Goal: Task Accomplishment & Management: Use online tool/utility

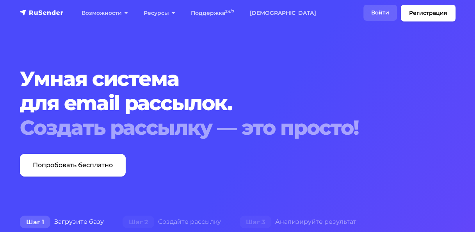
click at [383, 14] on link "Войти" at bounding box center [380, 13] width 34 height 16
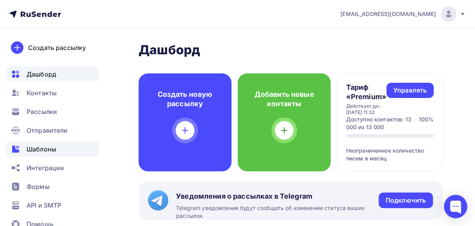
click at [42, 149] on span "Шаблоны" at bounding box center [42, 148] width 30 height 9
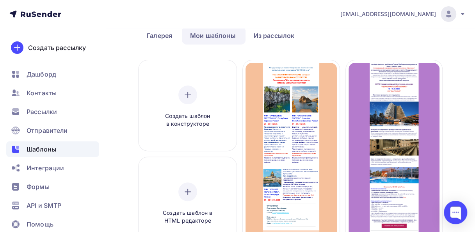
scroll to position [65, 0]
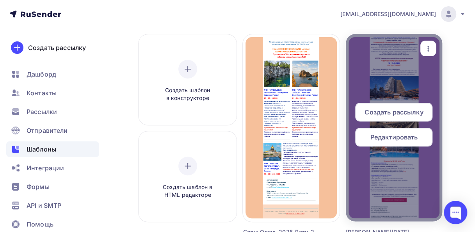
click at [427, 45] on icon "button" at bounding box center [427, 48] width 9 height 9
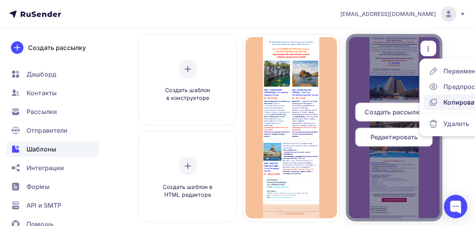
click at [450, 104] on div "Копировать" at bounding box center [461, 101] width 37 height 9
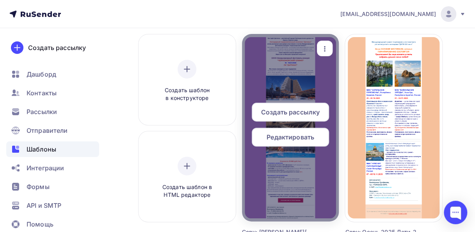
click at [324, 50] on icon "button" at bounding box center [325, 48] width 2 height 5
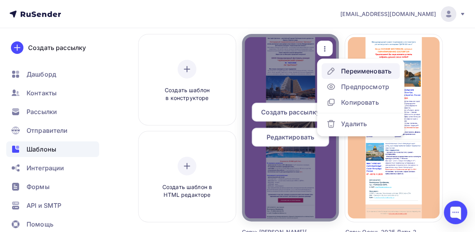
click at [349, 70] on div "Переименовать" at bounding box center [366, 70] width 50 height 9
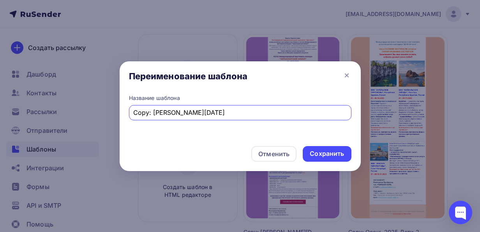
click at [153, 111] on input "Copy: [PERSON_NAME][DATE]" at bounding box center [240, 112] width 214 height 9
click at [151, 112] on input "[PERSON_NAME][DATE]" at bounding box center [240, 112] width 214 height 9
type input "Сочи РБ [DATE]-[DATE]"
click at [315, 152] on div "Сохранить" at bounding box center [327, 153] width 34 height 9
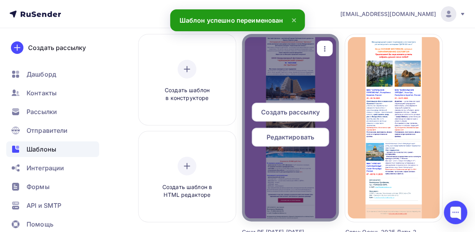
click at [294, 139] on span "Редактировать" at bounding box center [290, 136] width 48 height 9
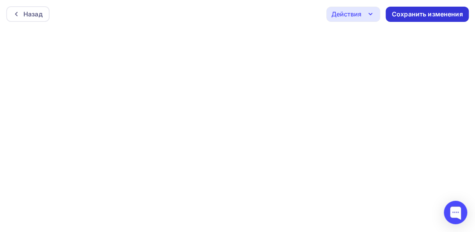
click at [406, 18] on div "Сохранить изменения" at bounding box center [426, 14] width 71 height 9
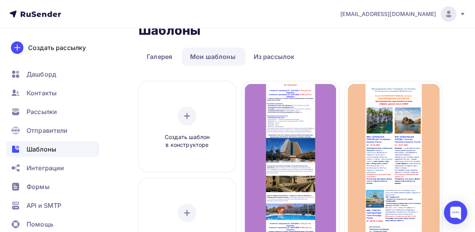
scroll to position [36, 0]
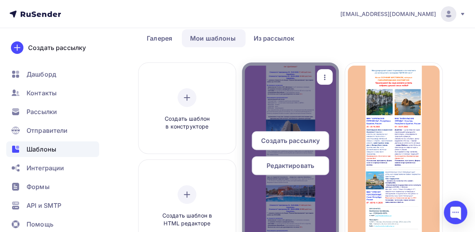
click at [289, 163] on span "Редактировать" at bounding box center [290, 165] width 48 height 9
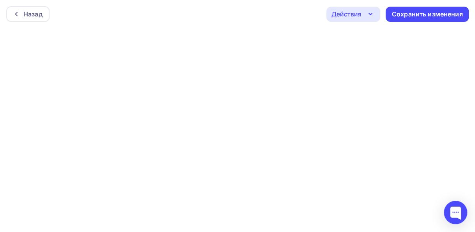
scroll to position [2, 0]
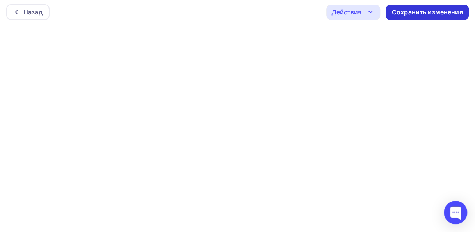
click at [399, 12] on div "Сохранить изменения" at bounding box center [426, 12] width 71 height 9
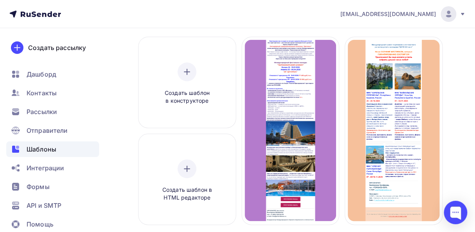
scroll to position [65, 0]
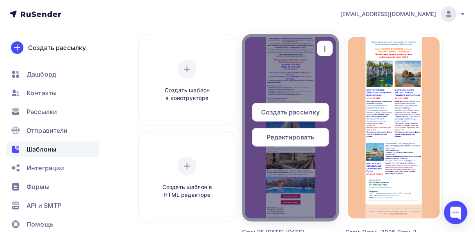
click at [302, 137] on span "Редактировать" at bounding box center [290, 136] width 48 height 9
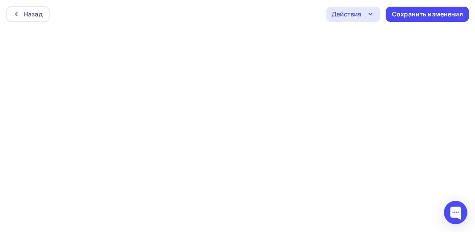
click at [369, 13] on icon "button" at bounding box center [369, 13] width 9 height 9
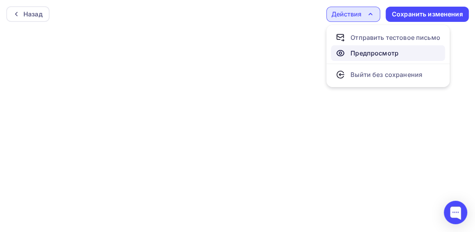
click at [362, 53] on div "Предпросмотр" at bounding box center [374, 52] width 48 height 9
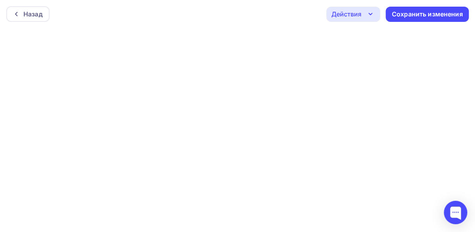
click at [369, 13] on icon "button" at bounding box center [369, 13] width 9 height 9
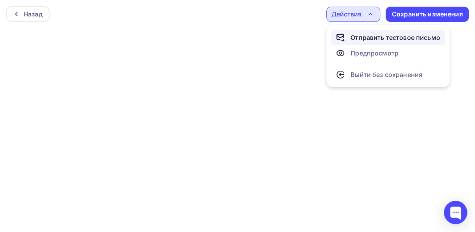
click at [381, 37] on div "Отправить тестовое письмо" at bounding box center [395, 37] width 90 height 9
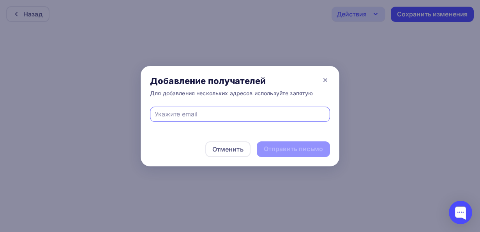
click at [154, 114] on div at bounding box center [240, 113] width 180 height 15
click at [155, 114] on input "text" at bounding box center [240, 113] width 171 height 9
type input "[EMAIL_ADDRESS][DOMAIN_NAME]"
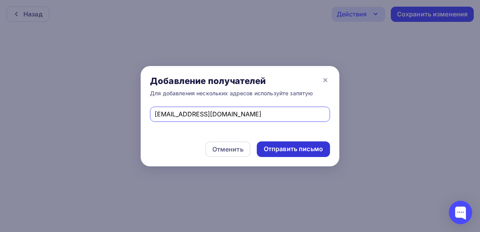
click at [274, 149] on div "Отправить письмо" at bounding box center [293, 148] width 59 height 9
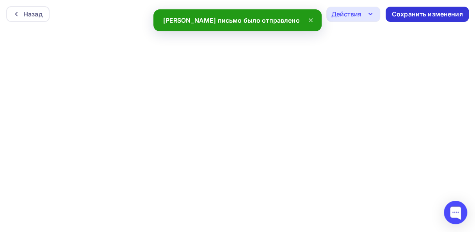
click at [393, 13] on div "Сохранить изменения" at bounding box center [426, 14] width 71 height 9
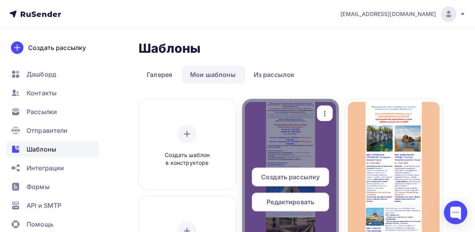
click at [282, 202] on span "Редактировать" at bounding box center [290, 201] width 48 height 9
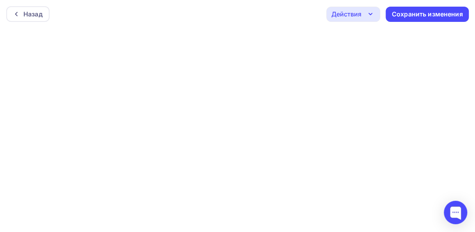
scroll to position [2, 0]
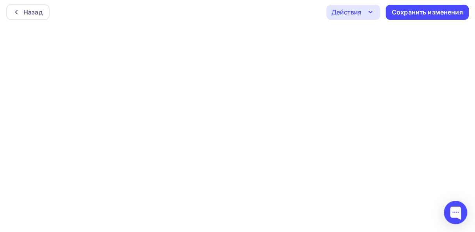
click at [368, 8] on icon "button" at bounding box center [369, 11] width 9 height 9
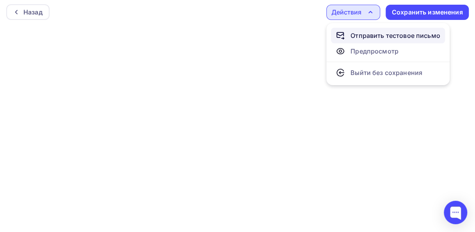
click at [365, 37] on div "Отправить тестовое письмо" at bounding box center [395, 35] width 90 height 9
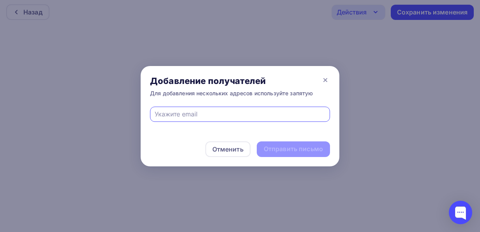
click at [158, 115] on input "text" at bounding box center [240, 113] width 171 height 9
type input "[EMAIL_ADDRESS][DOMAIN_NAME]"
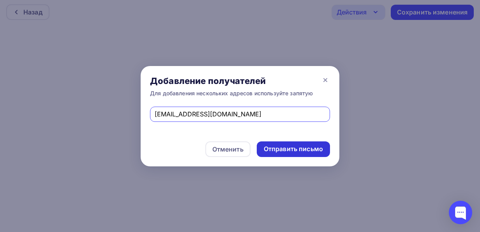
click at [273, 150] on div "Отправить письмо" at bounding box center [293, 148] width 59 height 9
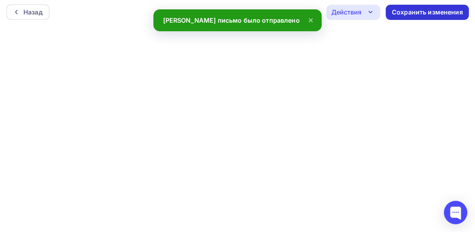
click at [413, 14] on div "Сохранить изменения" at bounding box center [426, 12] width 71 height 9
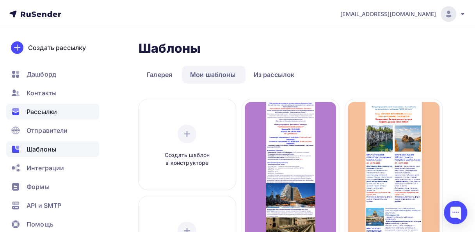
click at [57, 112] on div "Рассылки" at bounding box center [52, 112] width 93 height 16
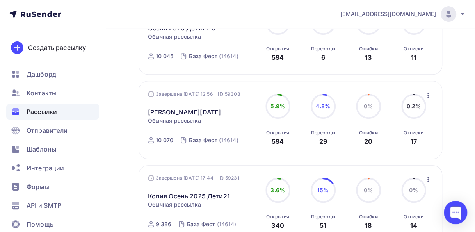
scroll to position [158, 0]
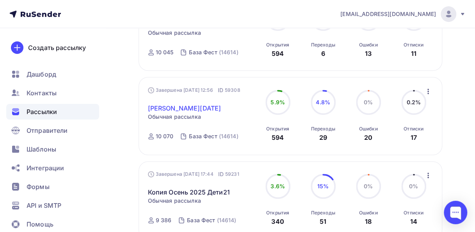
click at [201, 109] on link "[PERSON_NAME][DATE]" at bounding box center [184, 107] width 73 height 9
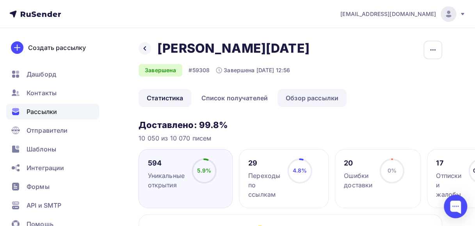
click at [301, 100] on link "Обзор рассылки" at bounding box center [311, 98] width 69 height 18
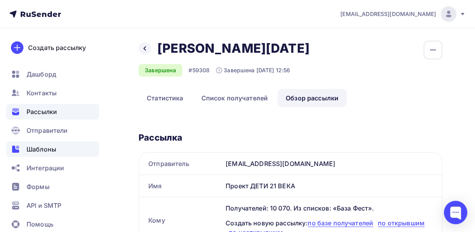
click at [39, 149] on span "Шаблоны" at bounding box center [42, 148] width 30 height 9
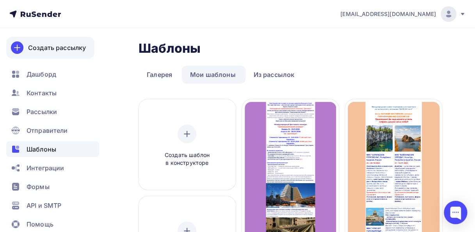
click at [55, 44] on div "Создать рассылку" at bounding box center [57, 47] width 58 height 9
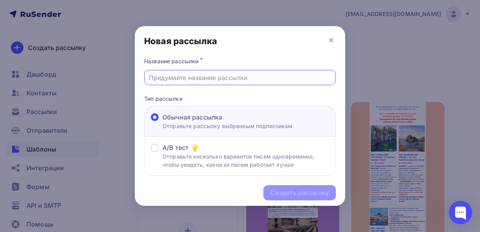
click at [152, 74] on input "text" at bounding box center [240, 77] width 183 height 9
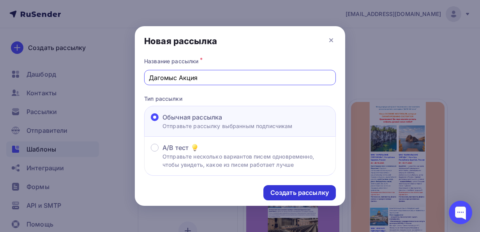
type input "Дагомыс Акция"
click at [279, 191] on div "Создать рассылку" at bounding box center [300, 192] width 58 height 9
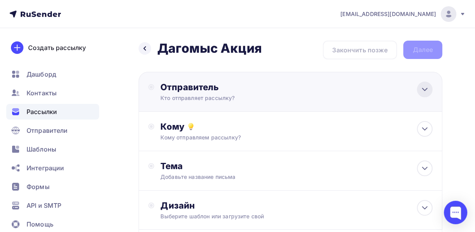
click at [423, 86] on icon at bounding box center [424, 89] width 9 height 9
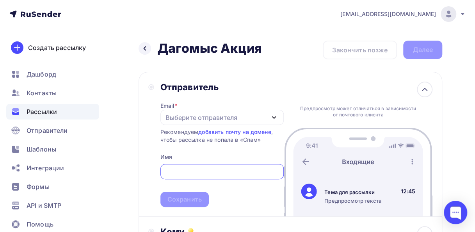
click at [274, 116] on icon "button" at bounding box center [273, 117] width 9 height 9
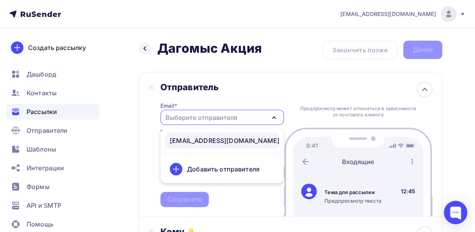
click at [209, 139] on div "[EMAIL_ADDRESS][DOMAIN_NAME]" at bounding box center [225, 140] width 110 height 9
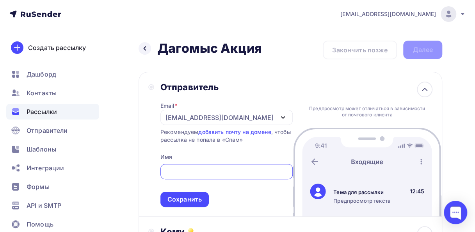
click at [172, 172] on input "text" at bounding box center [226, 171] width 123 height 9
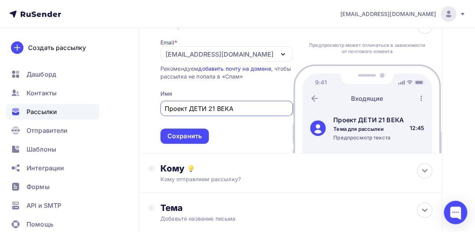
scroll to position [70, 0]
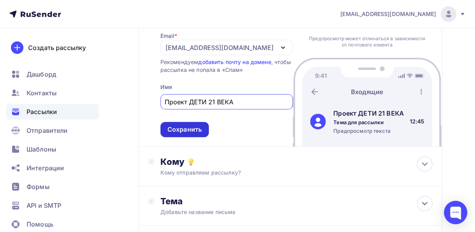
type input "Проект ДЕТИ 21 ВЕКА"
click at [195, 129] on div "Сохранить" at bounding box center [184, 129] width 34 height 9
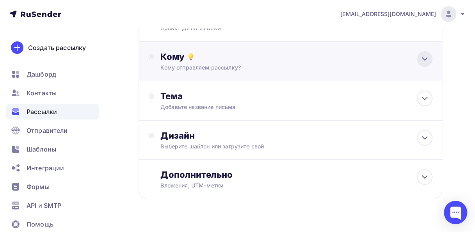
click at [421, 59] on icon at bounding box center [424, 58] width 9 height 9
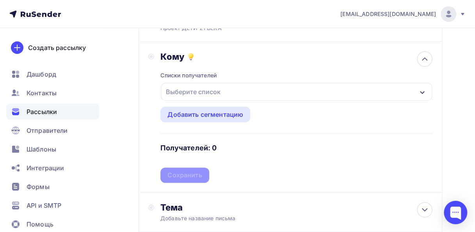
click at [422, 91] on icon "button" at bounding box center [422, 92] width 6 height 6
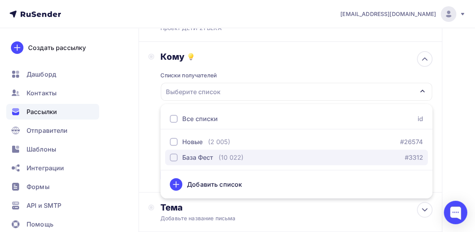
click at [175, 158] on div "button" at bounding box center [174, 157] width 8 height 8
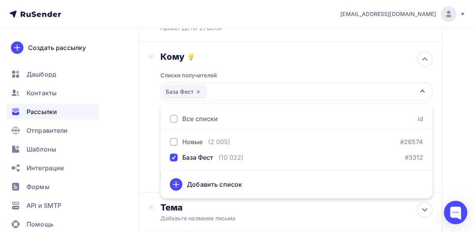
click at [150, 177] on div "Кому Списки получателей База Фест Все списки id Новые (2 005) #26574 База Фест …" at bounding box center [290, 116] width 284 height 131
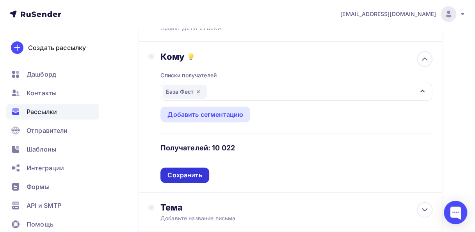
click at [181, 175] on div "Сохранить" at bounding box center [184, 174] width 34 height 9
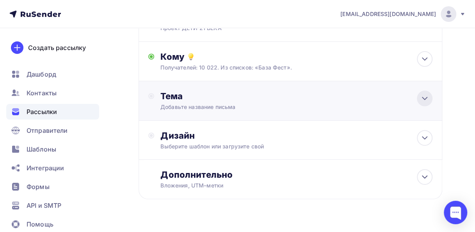
click at [425, 98] on icon at bounding box center [424, 98] width 9 height 9
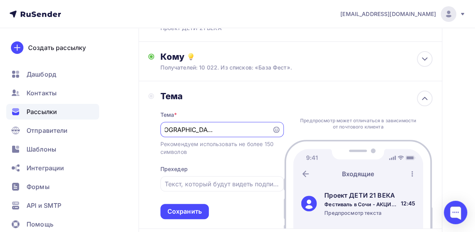
scroll to position [0, 53]
type input "Фестиваль в [GEOGRAPHIC_DATA] - АКЦИЯ Раннее бронирование!"
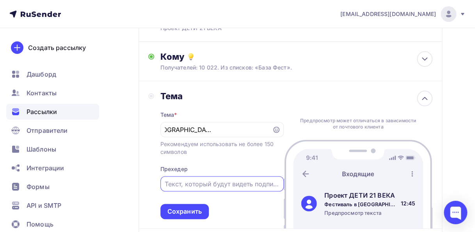
click at [167, 184] on input "text" at bounding box center [222, 183] width 114 height 9
type input "М"
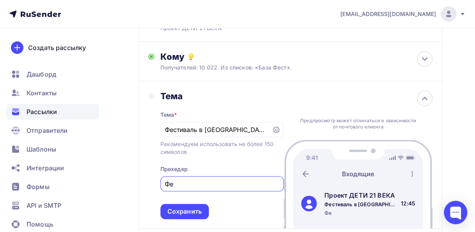
type input "Ф"
type input "М"
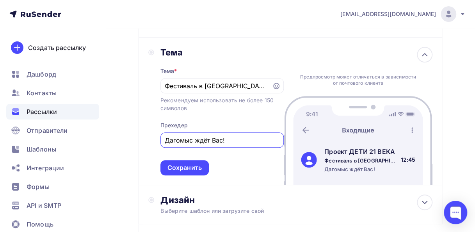
scroll to position [120, 0]
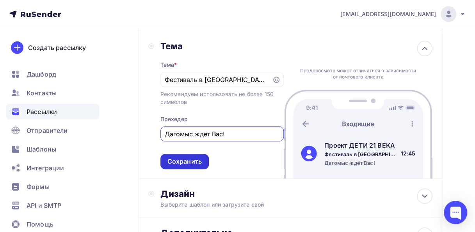
type input "Дагомыс ждёт Вас!"
click at [180, 158] on div "Сохранить" at bounding box center [184, 161] width 34 height 9
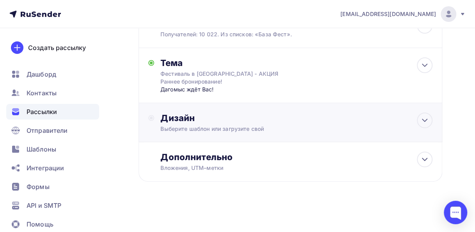
scroll to position [104, 0]
click at [423, 122] on icon at bounding box center [424, 119] width 9 height 9
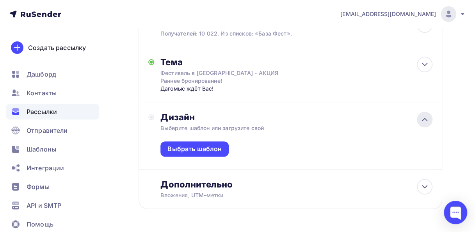
scroll to position [120, 0]
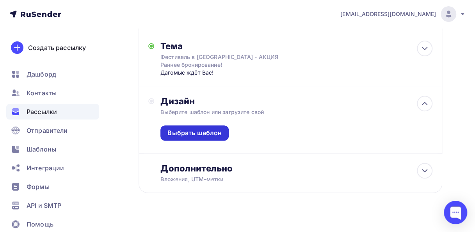
click at [185, 132] on div "Выбрать шаблон" at bounding box center [194, 132] width 54 height 9
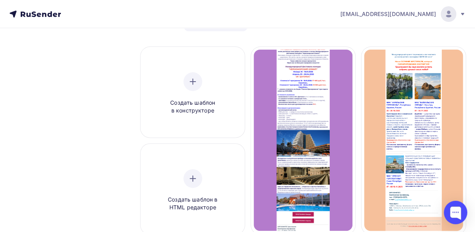
scroll to position [60, 0]
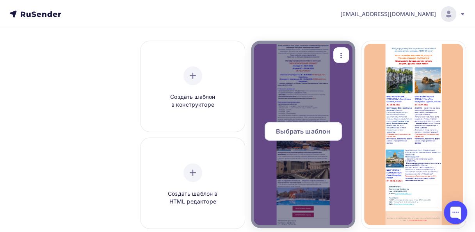
click at [299, 128] on span "Выбрать шаблон" at bounding box center [303, 130] width 54 height 9
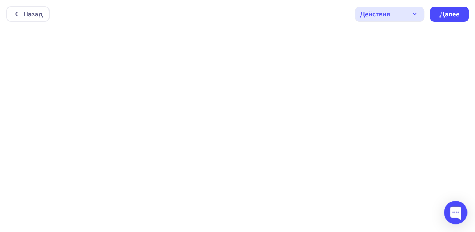
click at [416, 12] on icon "button" at bounding box center [413, 13] width 9 height 9
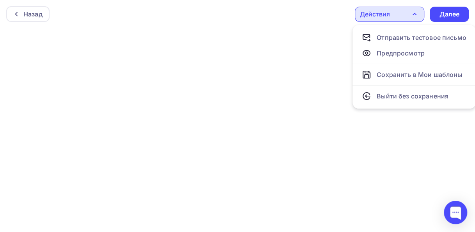
click at [223, 14] on div "Назад Действия Отправить тестовое письмо Предпросмотр Сохранить в Мои шаблоны В…" at bounding box center [237, 14] width 475 height 28
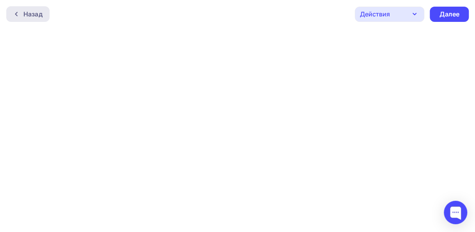
click at [30, 8] on div "Назад" at bounding box center [27, 14] width 43 height 16
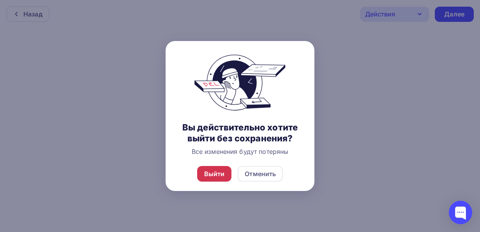
click at [208, 173] on div "Выйти" at bounding box center [214, 173] width 21 height 9
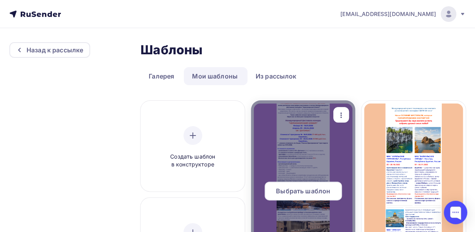
click at [303, 191] on span "Выбрать шаблон" at bounding box center [303, 190] width 54 height 9
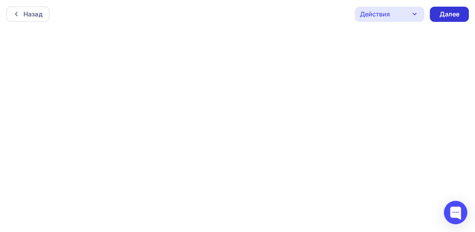
click at [441, 17] on div "Далее" at bounding box center [449, 14] width 20 height 9
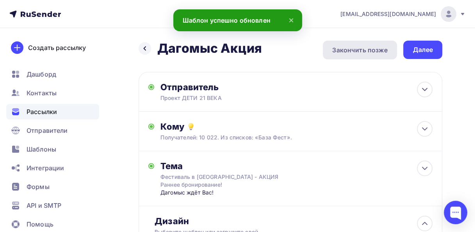
click at [368, 49] on div "Закончить позже" at bounding box center [359, 49] width 55 height 9
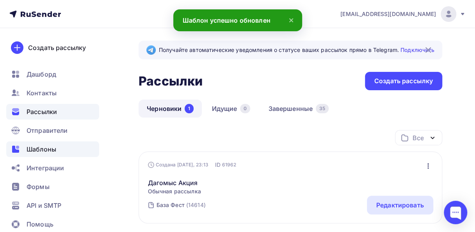
click at [34, 149] on span "Шаблоны" at bounding box center [42, 148] width 30 height 9
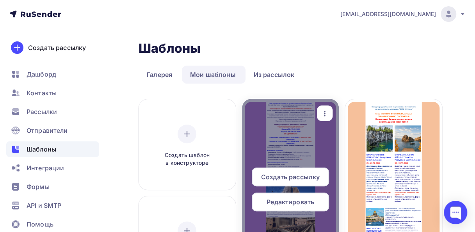
click at [279, 204] on span "Редактировать" at bounding box center [290, 201] width 48 height 9
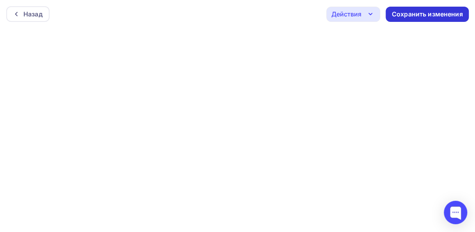
click at [409, 15] on div "Сохранить изменения" at bounding box center [426, 14] width 71 height 9
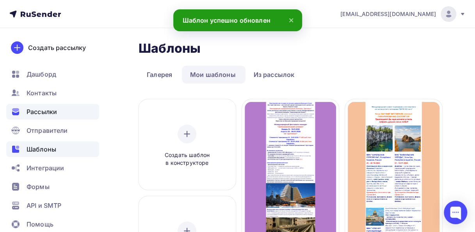
click at [46, 112] on span "Рассылки" at bounding box center [42, 111] width 30 height 9
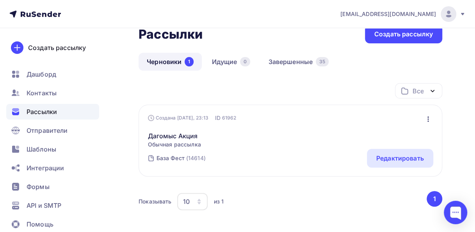
scroll to position [49, 0]
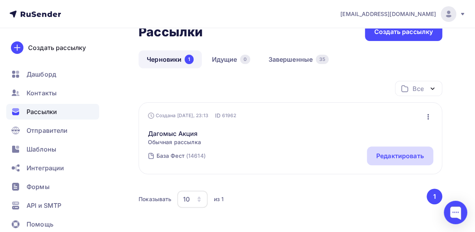
click at [403, 158] on div "Редактировать" at bounding box center [400, 155] width 48 height 9
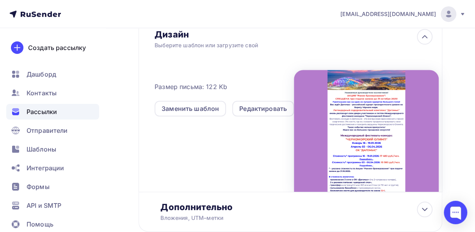
scroll to position [184, 0]
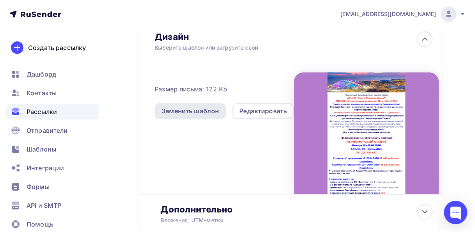
click at [195, 111] on div "Заменить шаблон" at bounding box center [189, 110] width 57 height 9
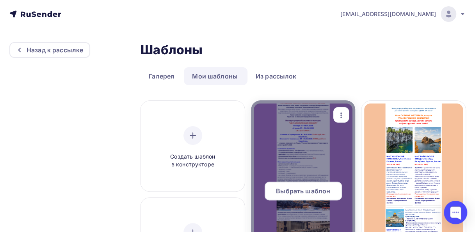
click at [312, 193] on span "Выбрать шаблон" at bounding box center [303, 190] width 54 height 9
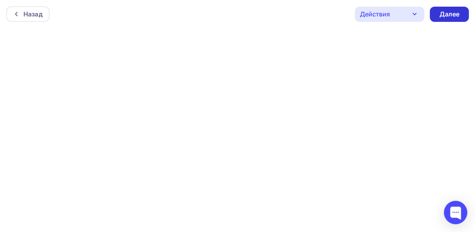
click at [440, 13] on div "Далее" at bounding box center [449, 14] width 20 height 9
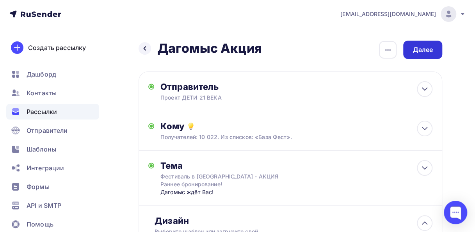
click at [423, 50] on div "Далее" at bounding box center [422, 49] width 20 height 9
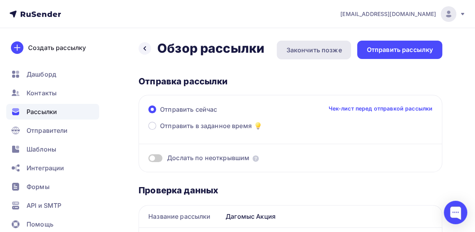
click at [310, 51] on div "Закончить позже" at bounding box center [313, 49] width 55 height 9
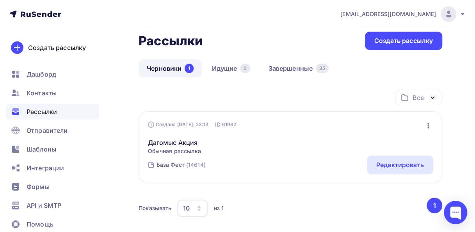
scroll to position [50, 0]
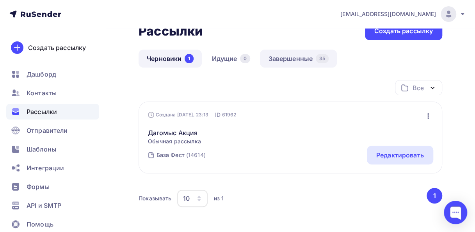
click at [295, 57] on link "Завершенные 35" at bounding box center [298, 59] width 77 height 18
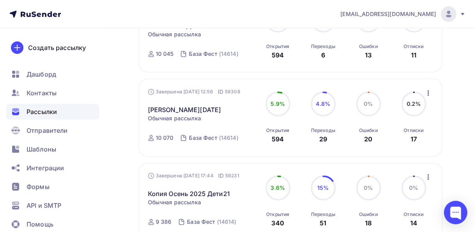
scroll to position [172, 0]
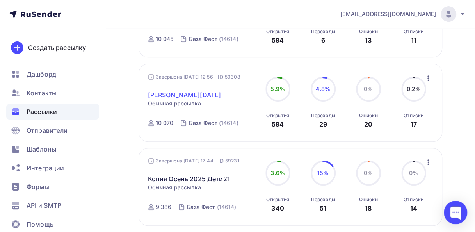
click at [198, 94] on link "[PERSON_NAME][DATE]" at bounding box center [184, 94] width 73 height 9
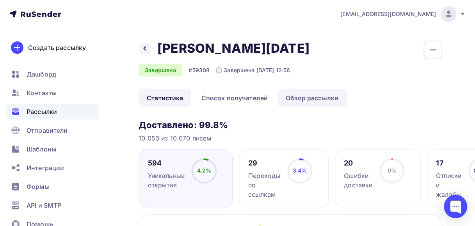
click at [307, 101] on link "Обзор рассылки" at bounding box center [311, 98] width 69 height 18
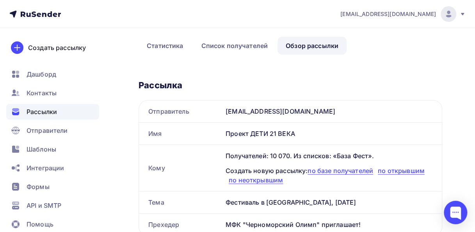
scroll to position [51, 0]
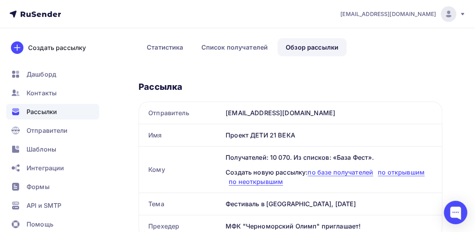
click at [35, 112] on span "Рассылки" at bounding box center [42, 111] width 30 height 9
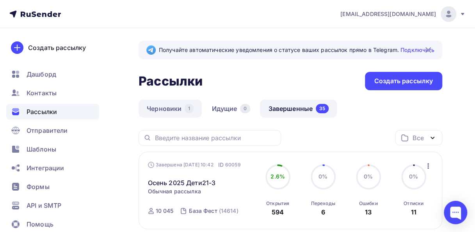
click at [167, 106] on link "Черновики 1" at bounding box center [169, 108] width 63 height 18
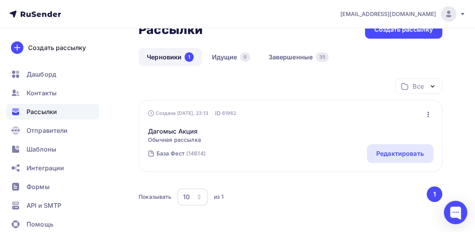
scroll to position [54, 0]
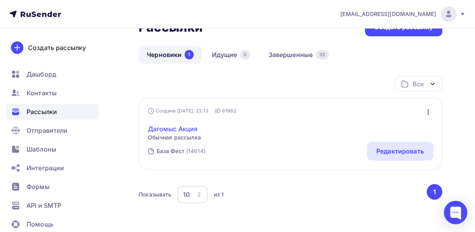
click at [188, 126] on link "Дагомыс Акция" at bounding box center [174, 128] width 53 height 9
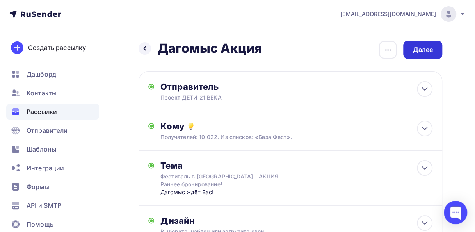
click at [433, 51] on div "Далее" at bounding box center [422, 50] width 39 height 18
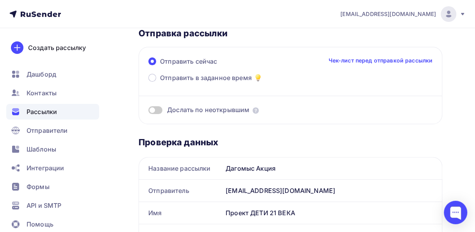
scroll to position [43, 0]
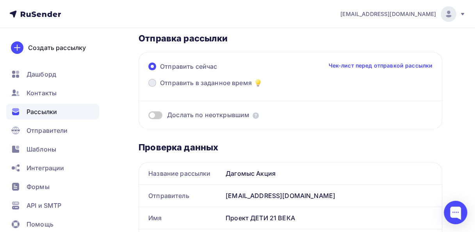
click at [152, 83] on span at bounding box center [152, 83] width 8 height 8
click at [160, 87] on input "Отправить в заданное время" at bounding box center [160, 87] width 0 height 0
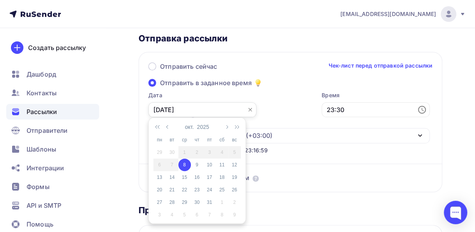
click at [191, 107] on input "[DATE]" at bounding box center [202, 109] width 108 height 15
click at [195, 163] on div "9" at bounding box center [197, 164] width 12 height 7
type input "[DATE]"
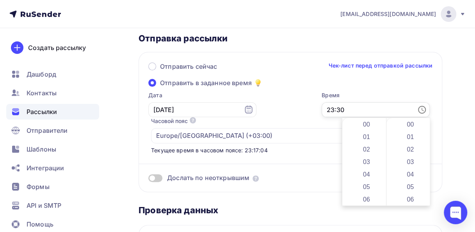
click at [415, 108] on input "23:30" at bounding box center [375, 109] width 108 height 15
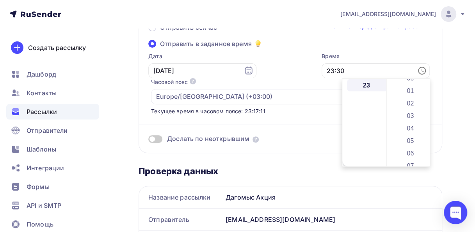
scroll to position [0, 0]
drag, startPoint x: 427, startPoint y: 112, endPoint x: 429, endPoint y: 76, distance: 36.7
click at [429, 76] on body "[EMAIL_ADDRESS][DOMAIN_NAME] Аккаунт Тарифы Выйти Создать рассылку [GEOGRAPHIC_…" at bounding box center [237, 34] width 475 height 232
click at [369, 85] on li "23" at bounding box center [367, 85] width 40 height 12
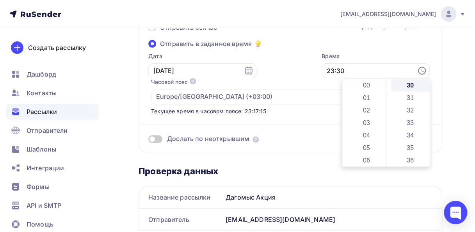
drag, startPoint x: 383, startPoint y: 154, endPoint x: 367, endPoint y: 73, distance: 83.0
click at [367, 73] on body "[EMAIL_ADDRESS][DOMAIN_NAME] Аккаунт Тарифы Выйти Создать рассылку [GEOGRAPHIC_…" at bounding box center [237, 34] width 475 height 232
drag, startPoint x: 384, startPoint y: 90, endPoint x: 384, endPoint y: 114, distance: 23.4
click at [384, 114] on div at bounding box center [384, 113] width 2 height 20
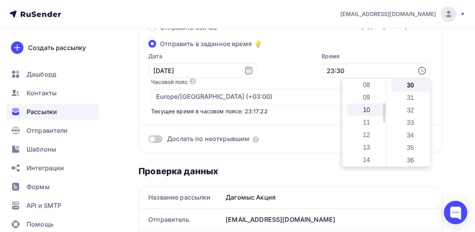
click at [368, 110] on li "10" at bounding box center [367, 109] width 40 height 12
type input "10:30"
click at [371, 73] on input "10:30" at bounding box center [375, 70] width 108 height 15
click at [265, 76] on div "Дата [DATE] 10:30 Часовой пояс По умолчанию используется часовой пояс из настро…" at bounding box center [286, 83] width 287 height 63
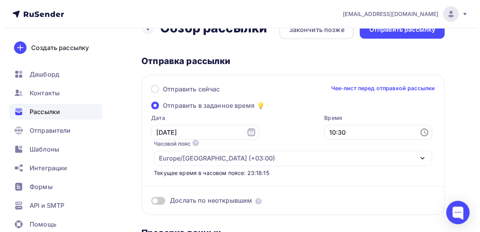
scroll to position [0, 0]
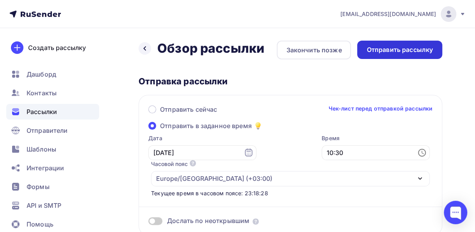
click at [377, 51] on div "Отправить рассылку" at bounding box center [399, 49] width 66 height 9
